Goal: Information Seeking & Learning: Learn about a topic

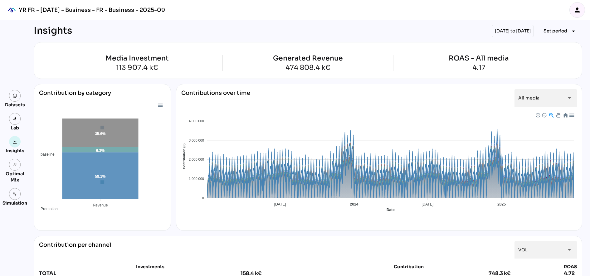
click at [511, 30] on div "[DATE] to [DATE]" at bounding box center [513, 31] width 42 height 12
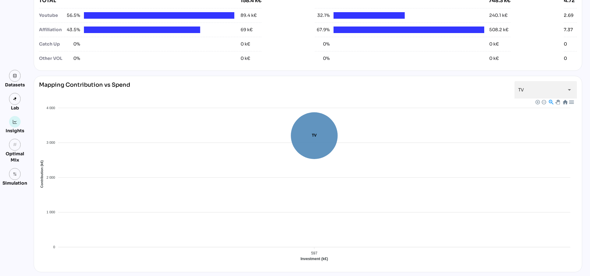
scroll to position [156, 0]
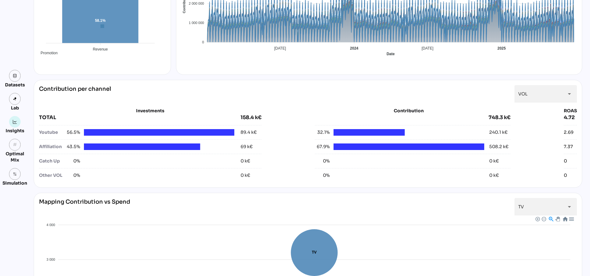
click at [540, 81] on div "Contribution per channel VOL *** arrow_drop_down Investments TOTAL 158.4 k€ You…" at bounding box center [308, 134] width 549 height 108
click at [540, 94] on div "VOL ***" at bounding box center [540, 93] width 44 height 17
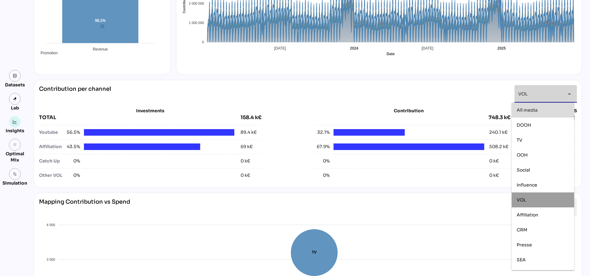
click at [543, 110] on div "All media" at bounding box center [543, 110] width 52 height 5
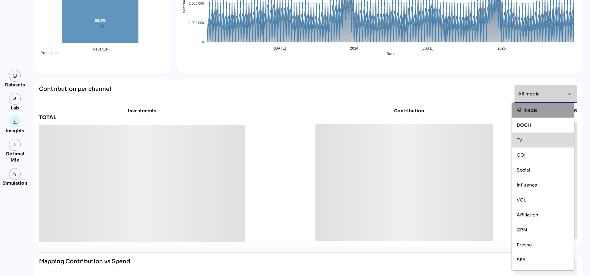
click at [580, 128] on div "Insights [DATE] to [DATE] Set period arrow_drop_down Media Investment 113 907.4…" at bounding box center [305, 237] width 553 height 747
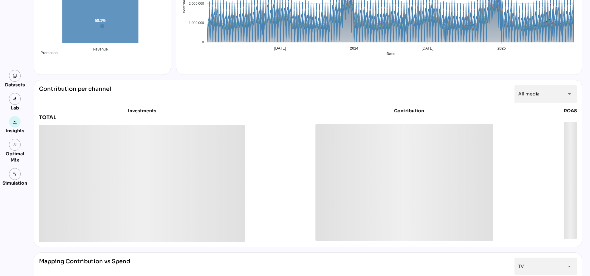
scroll to position [0, 0]
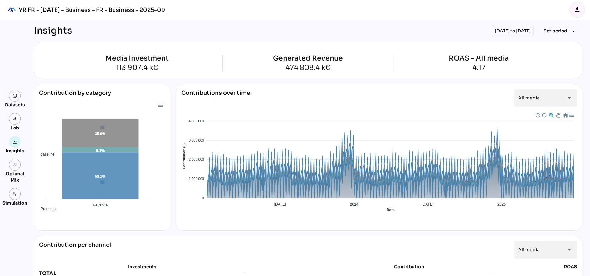
click at [493, 29] on div "[DATE] to [DATE]" at bounding box center [513, 31] width 42 height 12
click at [522, 31] on div "[DATE] to [DATE]" at bounding box center [513, 31] width 42 height 12
click at [555, 30] on span "Set period" at bounding box center [556, 30] width 24 height 7
click at [559, 86] on div "Quarter" at bounding box center [548, 90] width 29 height 10
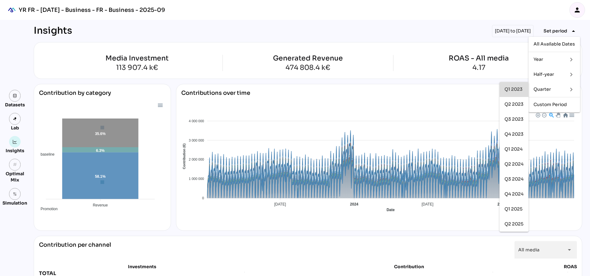
click at [506, 88] on div "Q1 2023" at bounding box center [514, 89] width 19 height 5
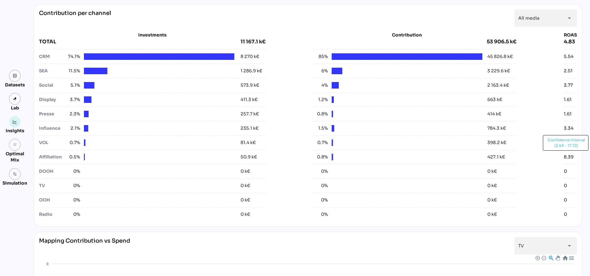
scroll to position [37, 0]
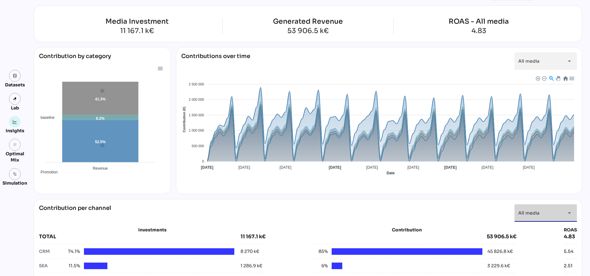
click at [544, 214] on div "All media *********" at bounding box center [540, 212] width 44 height 17
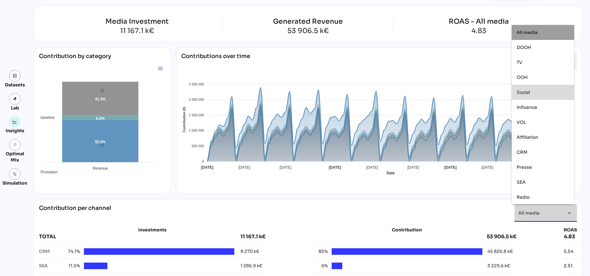
click at [533, 98] on div "Social" at bounding box center [543, 92] width 62 height 15
type input "******"
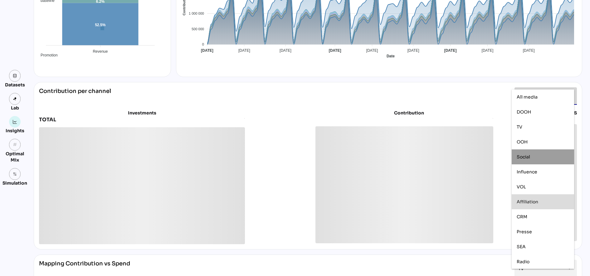
scroll to position [193, 0]
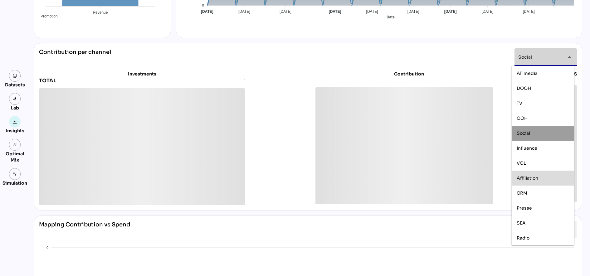
click at [589, 81] on div "Datasets Lab Insights grain Optimal Mix Simulation Insights [DATE] to [DATE] Se…" at bounding box center [295, 200] width 590 height 747
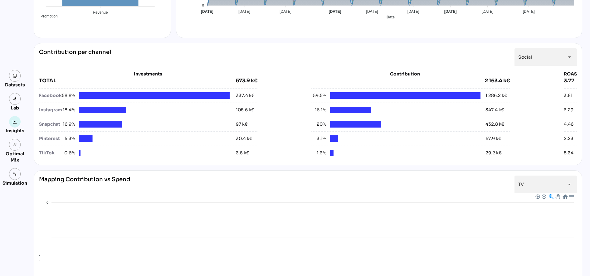
scroll to position [0, 0]
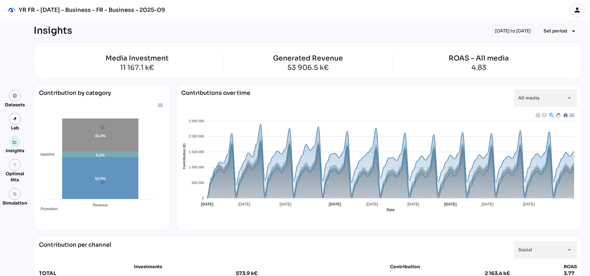
click at [584, 10] on div "person" at bounding box center [577, 9] width 15 height 15
click at [575, 17] on div "person" at bounding box center [577, 9] width 15 height 15
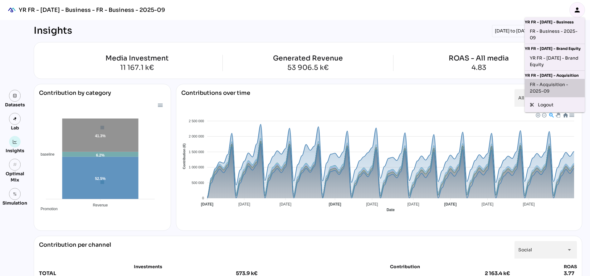
click at [553, 92] on div "FR - Acquisition - 2025-09" at bounding box center [555, 87] width 50 height 13
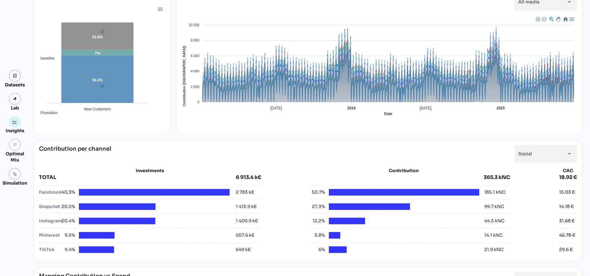
scroll to position [156, 0]
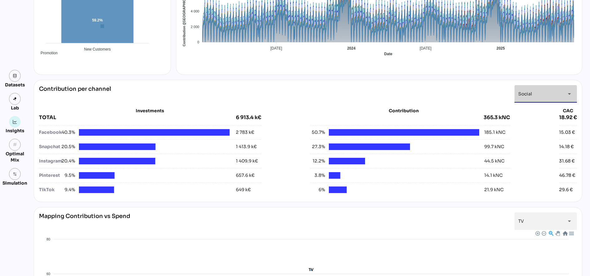
click at [559, 95] on div "Social ******" at bounding box center [540, 93] width 44 height 17
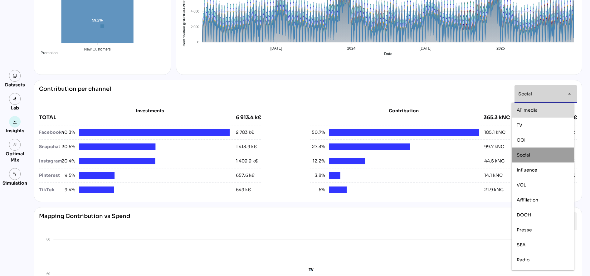
click at [534, 110] on span "All media" at bounding box center [527, 110] width 21 height 6
type input "*********"
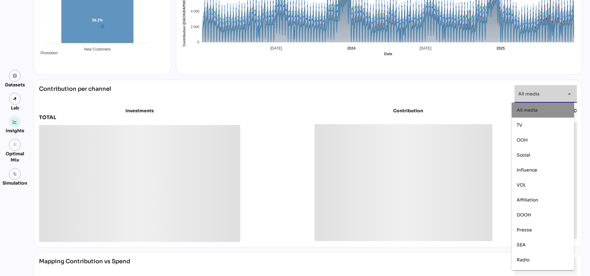
click at [587, 82] on div "Datasets Lab Insights grain Optimal Mix Simulation Insights [DATE] to [DATE] Se…" at bounding box center [295, 236] width 590 height 744
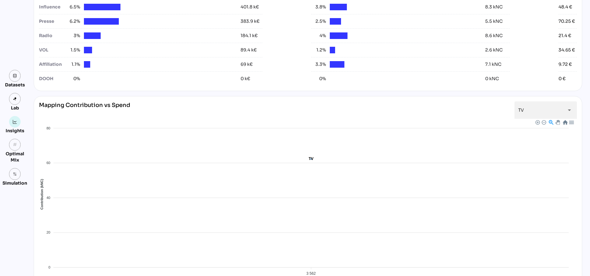
scroll to position [507, 0]
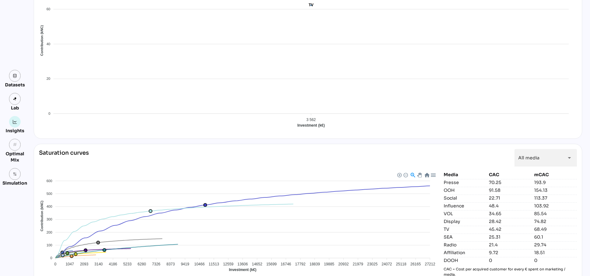
click at [492, 237] on div "25.31" at bounding box center [510, 237] width 43 height 6
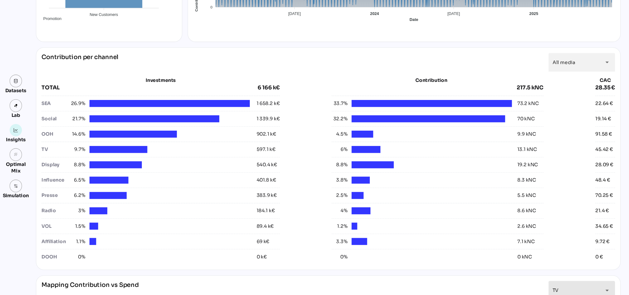
scroll to position [0, 0]
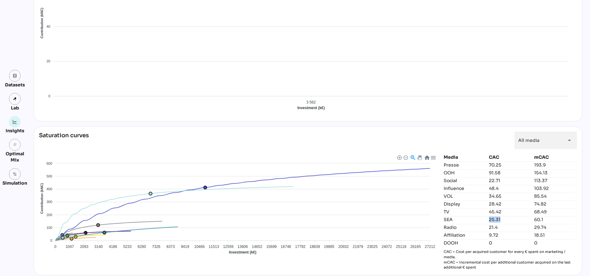
scroll to position [527, 0]
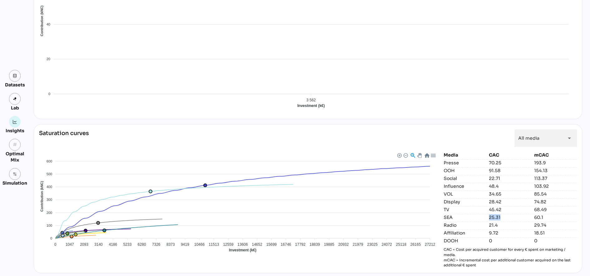
click at [489, 218] on div "25.31" at bounding box center [510, 217] width 43 height 6
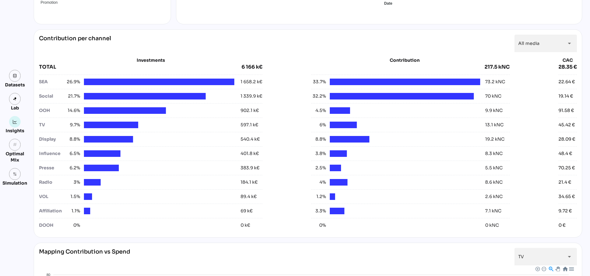
scroll to position [195, 0]
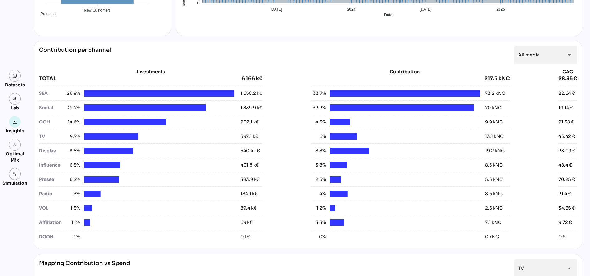
click at [589, 160] on div "Datasets Lab Insights grain Optimal Mix Simulation Insights 01/01/2025 to 30/06…" at bounding box center [295, 217] width 590 height 785
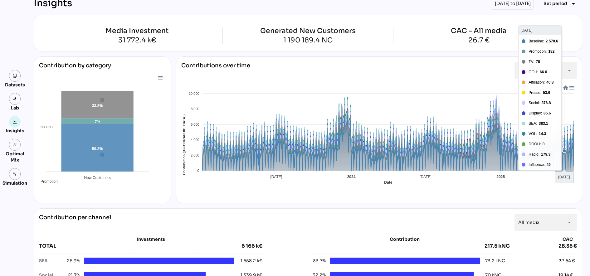
scroll to position [0, 0]
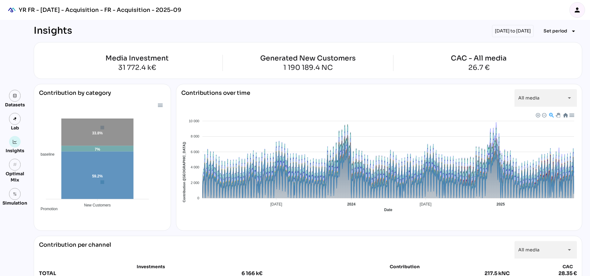
click at [571, 8] on div "person" at bounding box center [577, 9] width 15 height 15
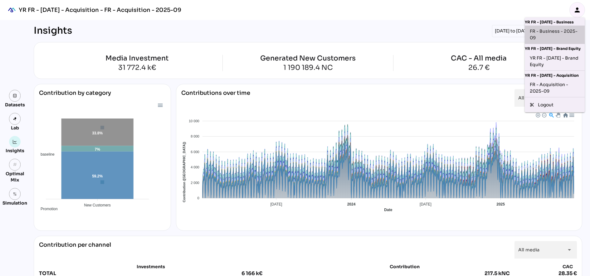
click at [567, 36] on div "FR - Business - 2025-09" at bounding box center [555, 34] width 50 height 13
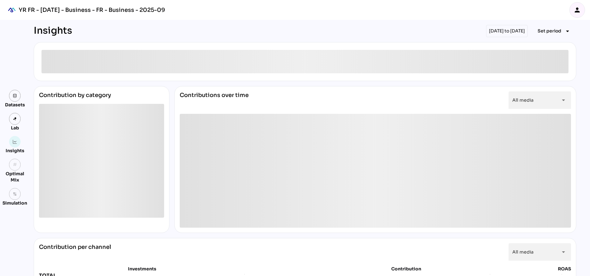
click at [525, 31] on div "[DATE] to [DATE]" at bounding box center [507, 31] width 42 height 12
drag, startPoint x: 511, startPoint y: 31, endPoint x: 515, endPoint y: 31, distance: 4.4
click at [515, 31] on div "[DATE] to [DATE]" at bounding box center [507, 31] width 42 height 12
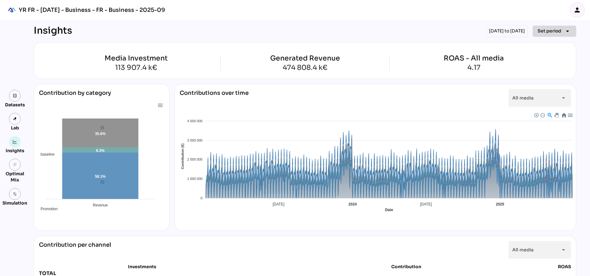
drag, startPoint x: 515, startPoint y: 31, endPoint x: 576, endPoint y: 35, distance: 61.3
click at [576, 35] on button "Set period arrow_drop_down" at bounding box center [555, 31] width 44 height 11
click at [556, 101] on div "Custom Period" at bounding box center [555, 105] width 42 height 10
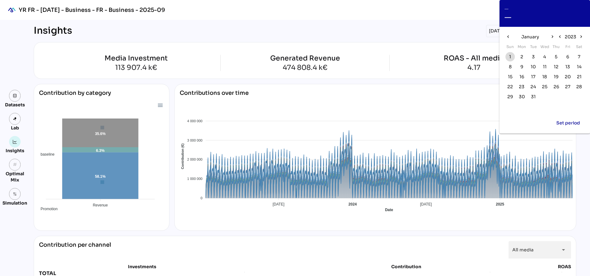
click at [509, 56] on span "1" at bounding box center [510, 56] width 7 height 7
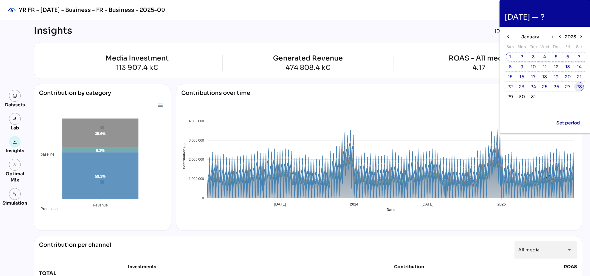
click at [579, 86] on span "28" at bounding box center [579, 86] width 6 height 7
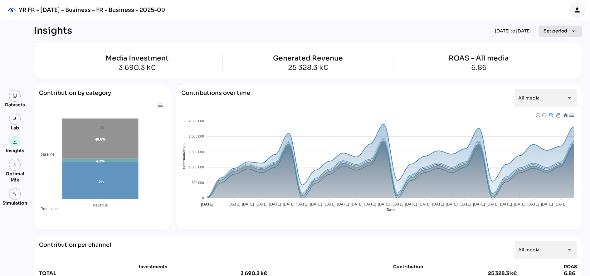
click at [554, 30] on span "Set period" at bounding box center [556, 30] width 24 height 7
click at [546, 88] on div "Quarter" at bounding box center [548, 89] width 29 height 5
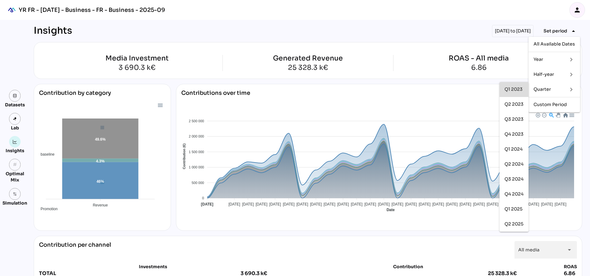
click at [513, 93] on div "Q1 2023" at bounding box center [514, 90] width 19 height 10
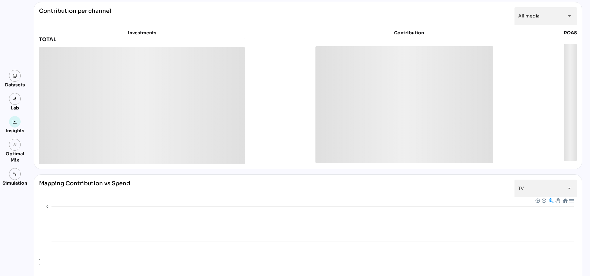
scroll to position [232, 0]
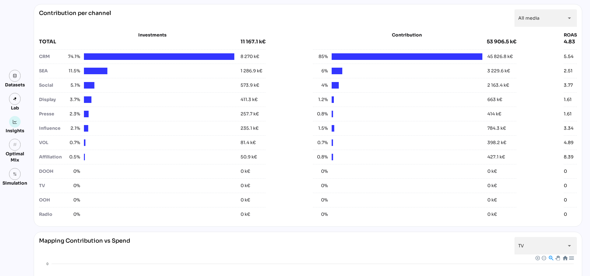
click at [585, 61] on div "Datasets Lab Insights grain Optimal Mix Simulation Insights 01/01/2023 to 31/03…" at bounding box center [295, 189] width 590 height 802
